Goal: Information Seeking & Learning: Understand process/instructions

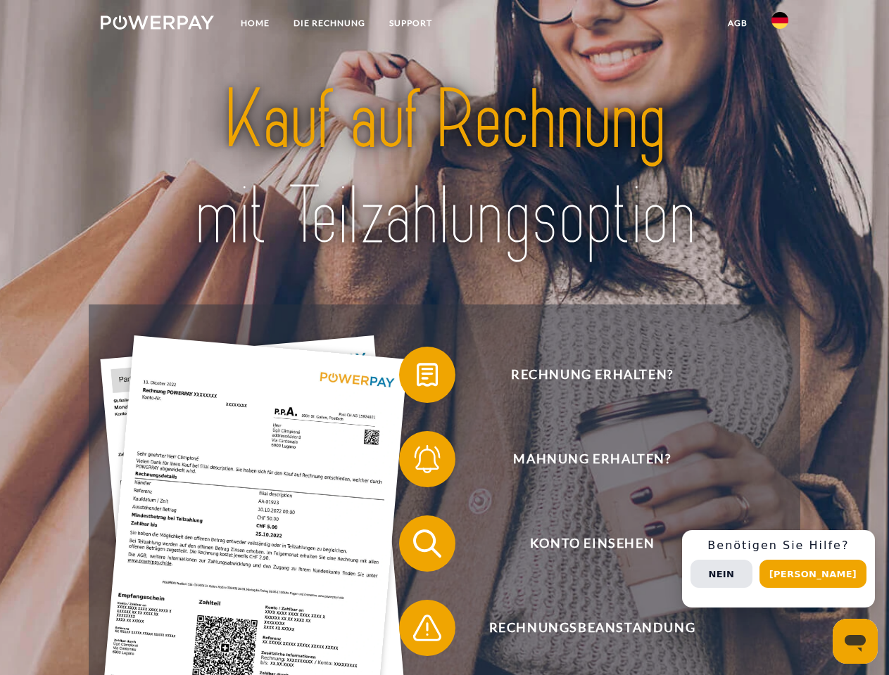
click at [157, 25] on img at bounding box center [157, 22] width 113 height 14
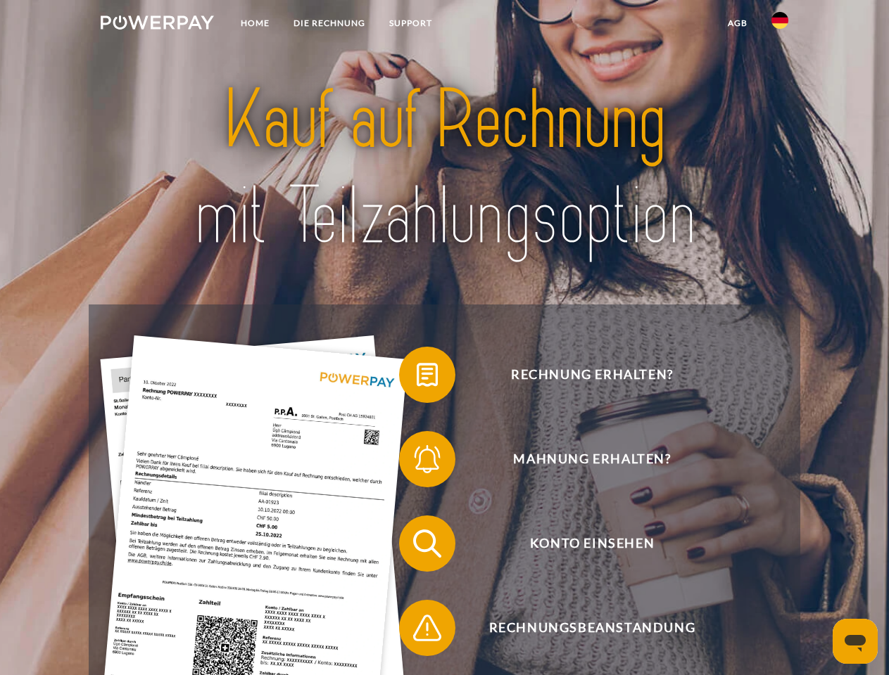
click at [780, 25] on img at bounding box center [779, 20] width 17 height 17
click at [737, 23] on link "agb" at bounding box center [738, 23] width 44 height 25
click at [416, 378] on span at bounding box center [406, 375] width 70 height 70
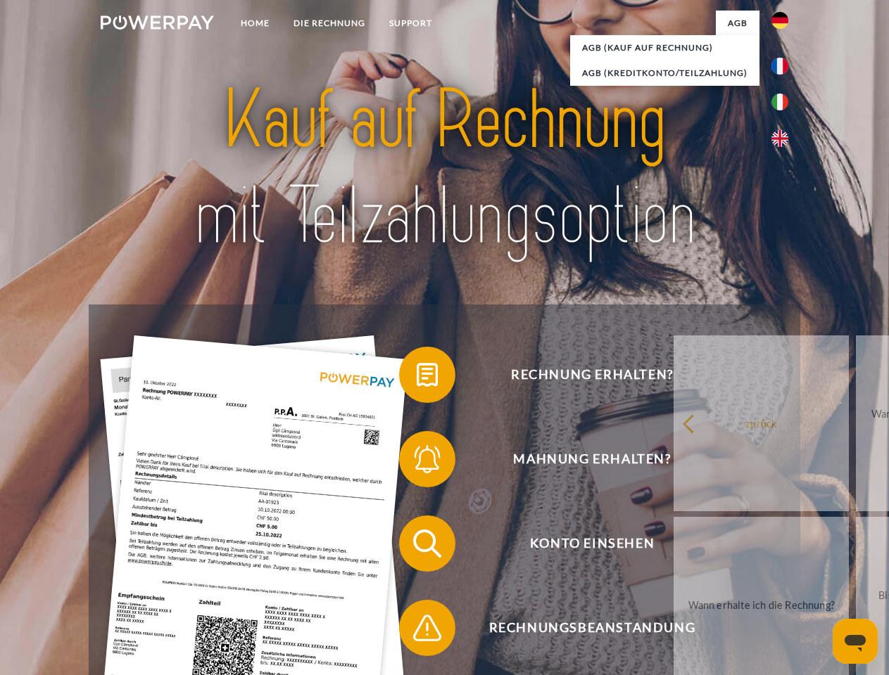
click at [416, 462] on span at bounding box center [406, 459] width 70 height 70
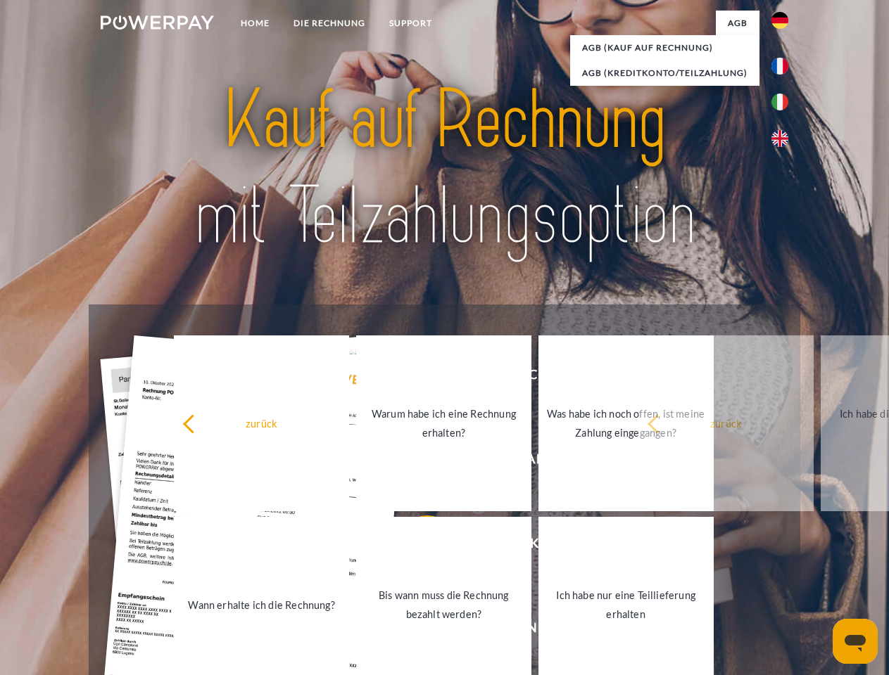
click at [416, 547] on link "Bis wann muss die Rechnung bezahlt werden?" at bounding box center [443, 605] width 175 height 176
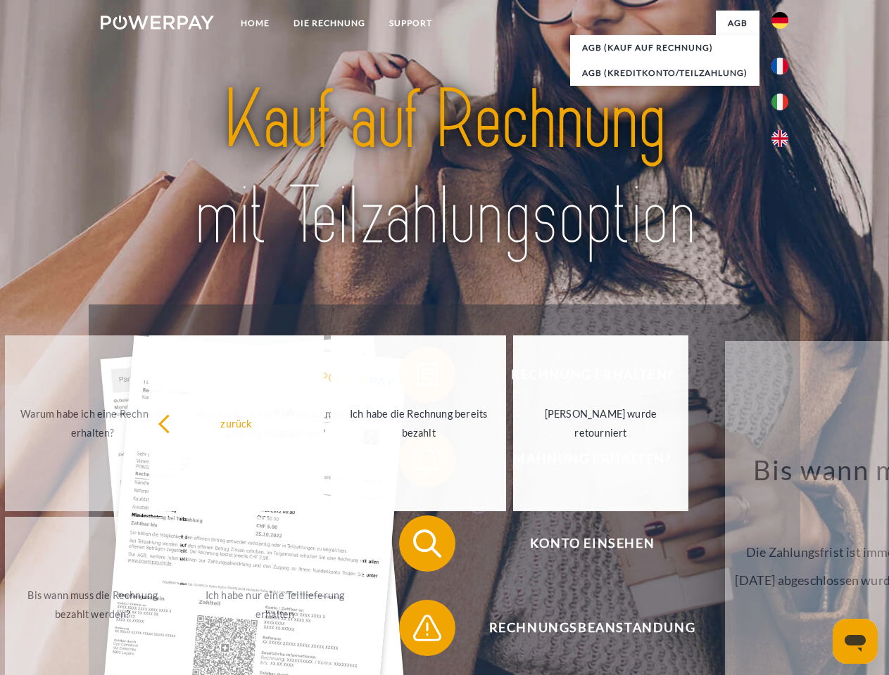
click at [416, 631] on span at bounding box center [406, 628] width 70 height 70
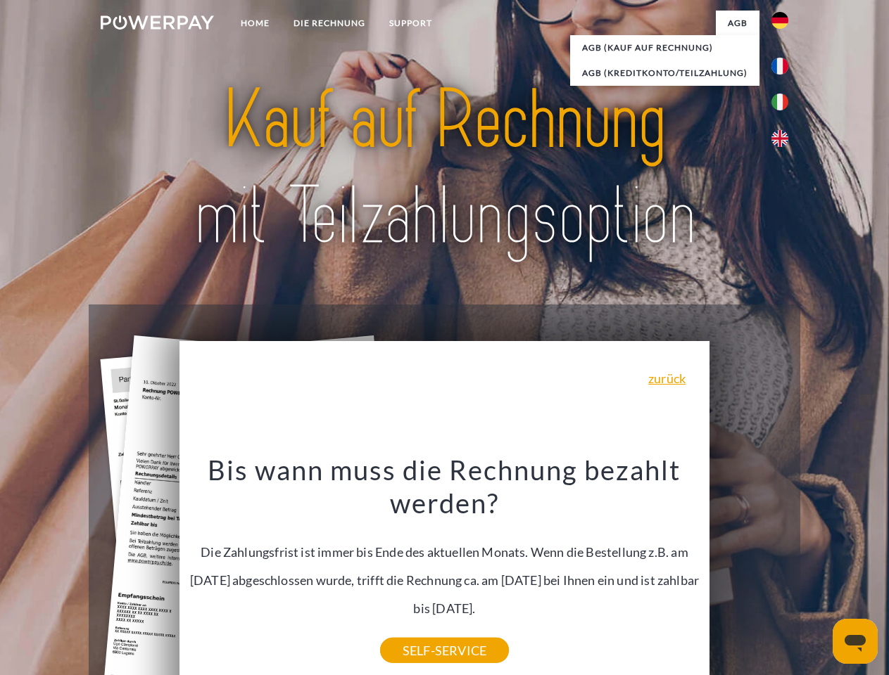
click at [783, 569] on div "Rechnung erhalten? Mahnung erhalten? Konto einsehen" at bounding box center [444, 586] width 711 height 563
click at [749, 572] on span "Konto einsehen" at bounding box center [591, 544] width 345 height 56
click at [818, 574] on header "Home DIE RECHNUNG SUPPORT" at bounding box center [444, 486] width 889 height 972
